Goal: Find specific page/section: Find specific page/section

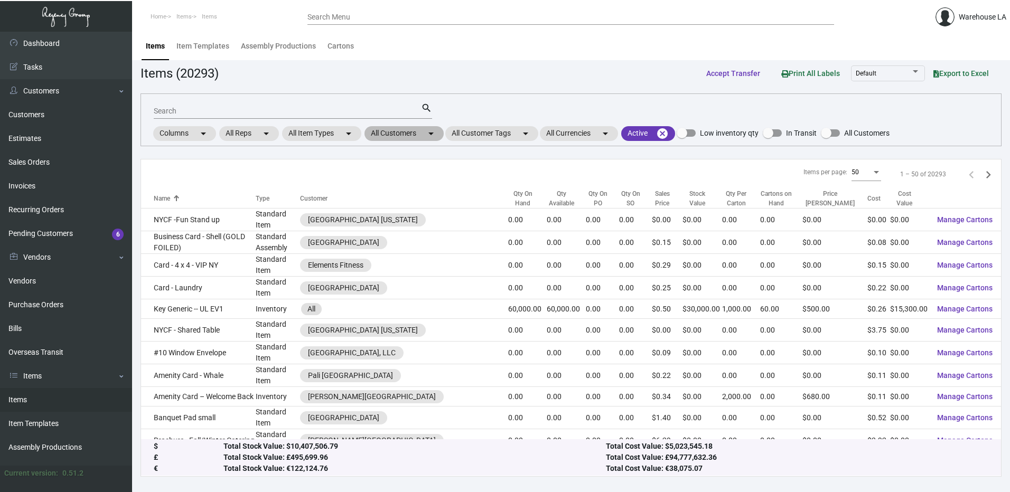
click at [398, 130] on mat-chip "All Customers arrow_drop_down" at bounding box center [404, 133] width 79 height 15
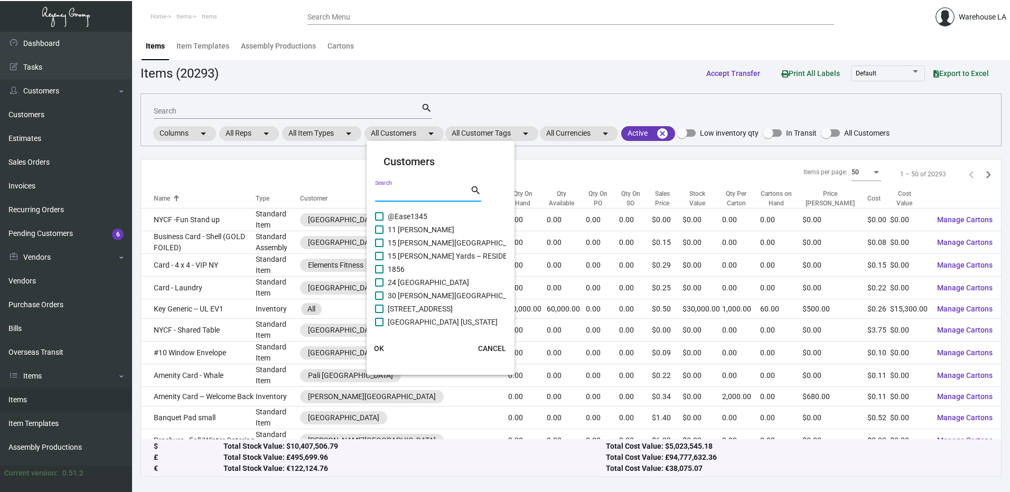
click at [430, 198] on input "Search" at bounding box center [422, 194] width 95 height 8
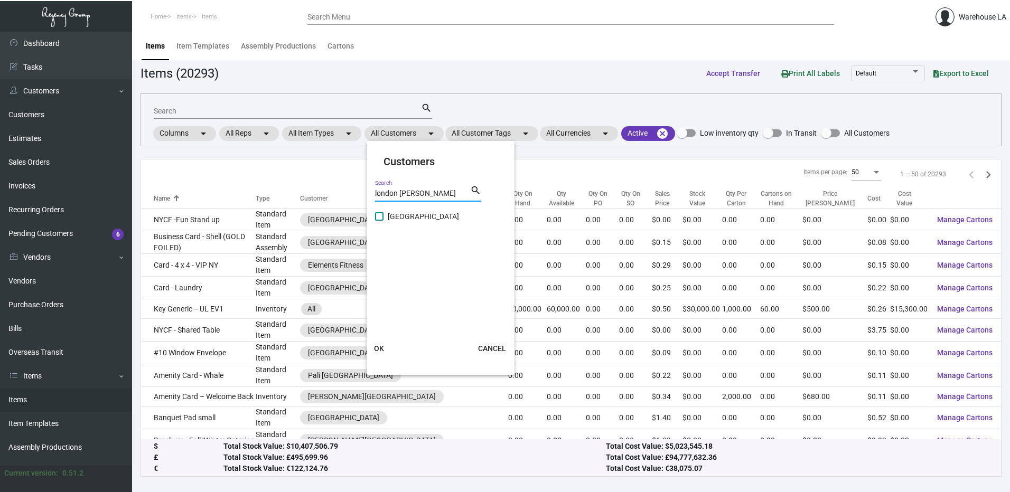
type input "london [PERSON_NAME]"
click at [407, 215] on span "[GEOGRAPHIC_DATA]" at bounding box center [423, 216] width 71 height 13
click at [379, 221] on input "[GEOGRAPHIC_DATA]" at bounding box center [379, 221] width 1 height 1
checkbox input "true"
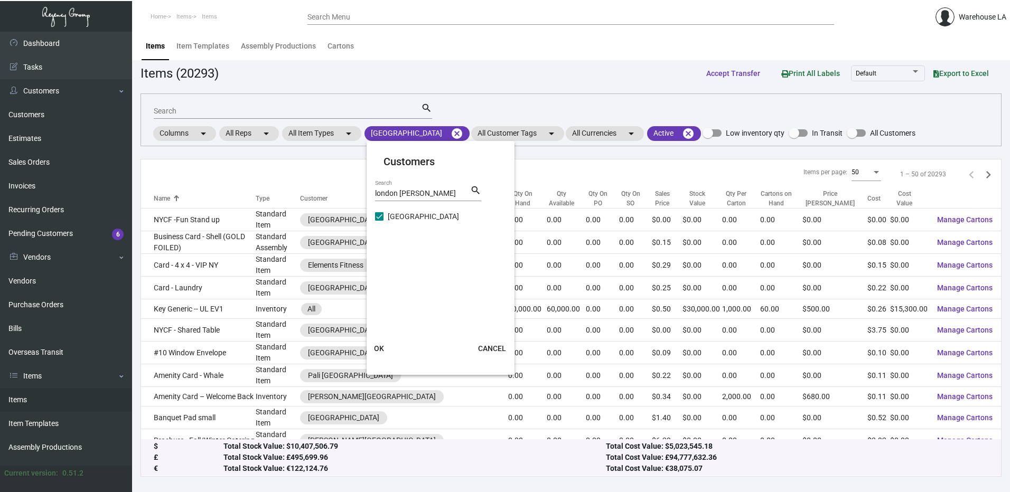
click at [376, 348] on span "OK" at bounding box center [379, 349] width 10 height 8
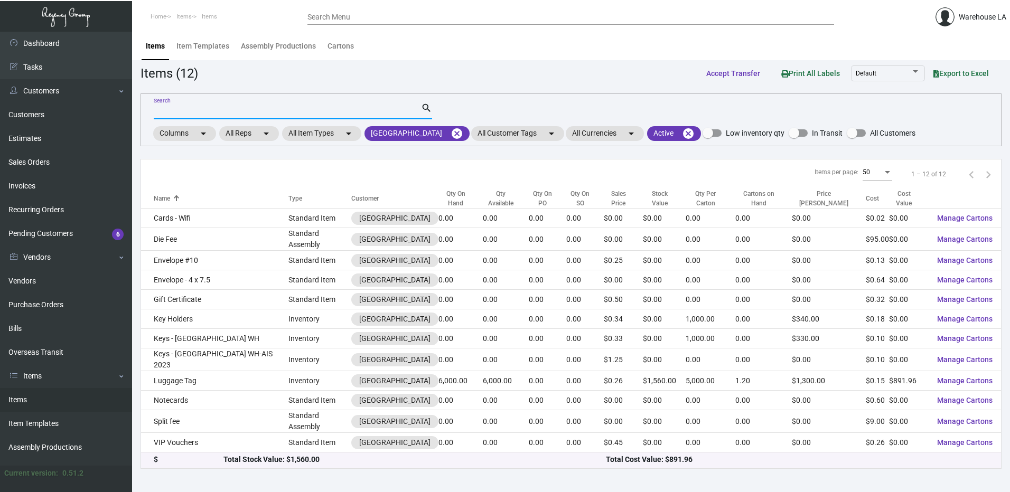
click at [213, 111] on input "Search" at bounding box center [287, 111] width 267 height 8
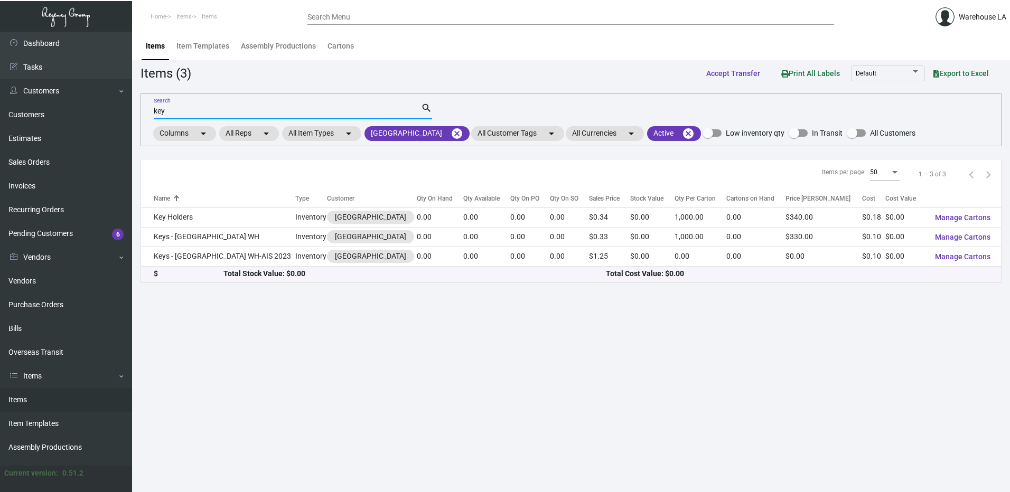
type input "key"
